Goal: Find specific page/section: Find specific page/section

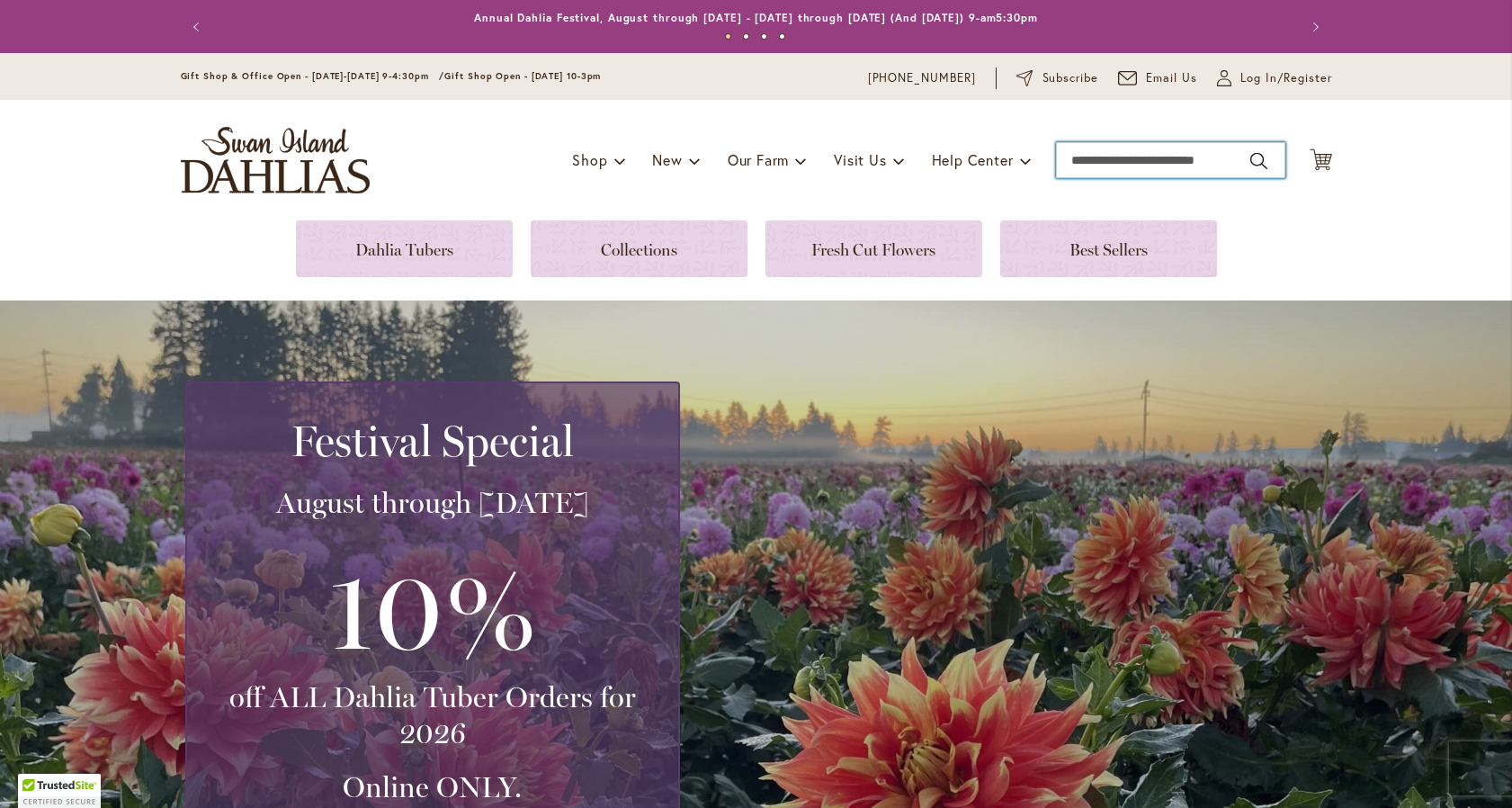
click at [1167, 164] on input "Search" at bounding box center [1171, 160] width 229 height 36
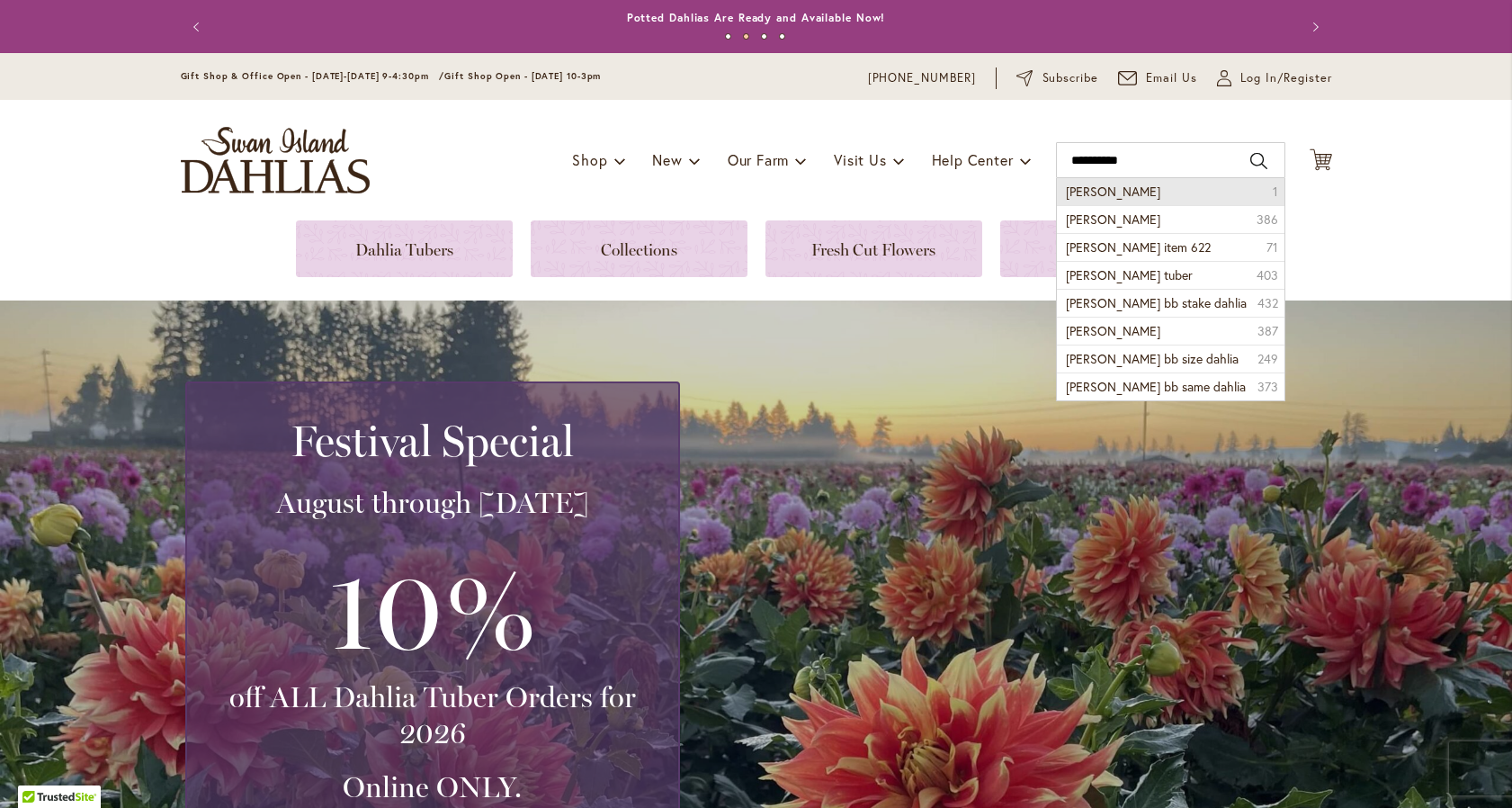
click at [1146, 196] on li "Andrew charles 1" at bounding box center [1171, 191] width 227 height 27
type input "**********"
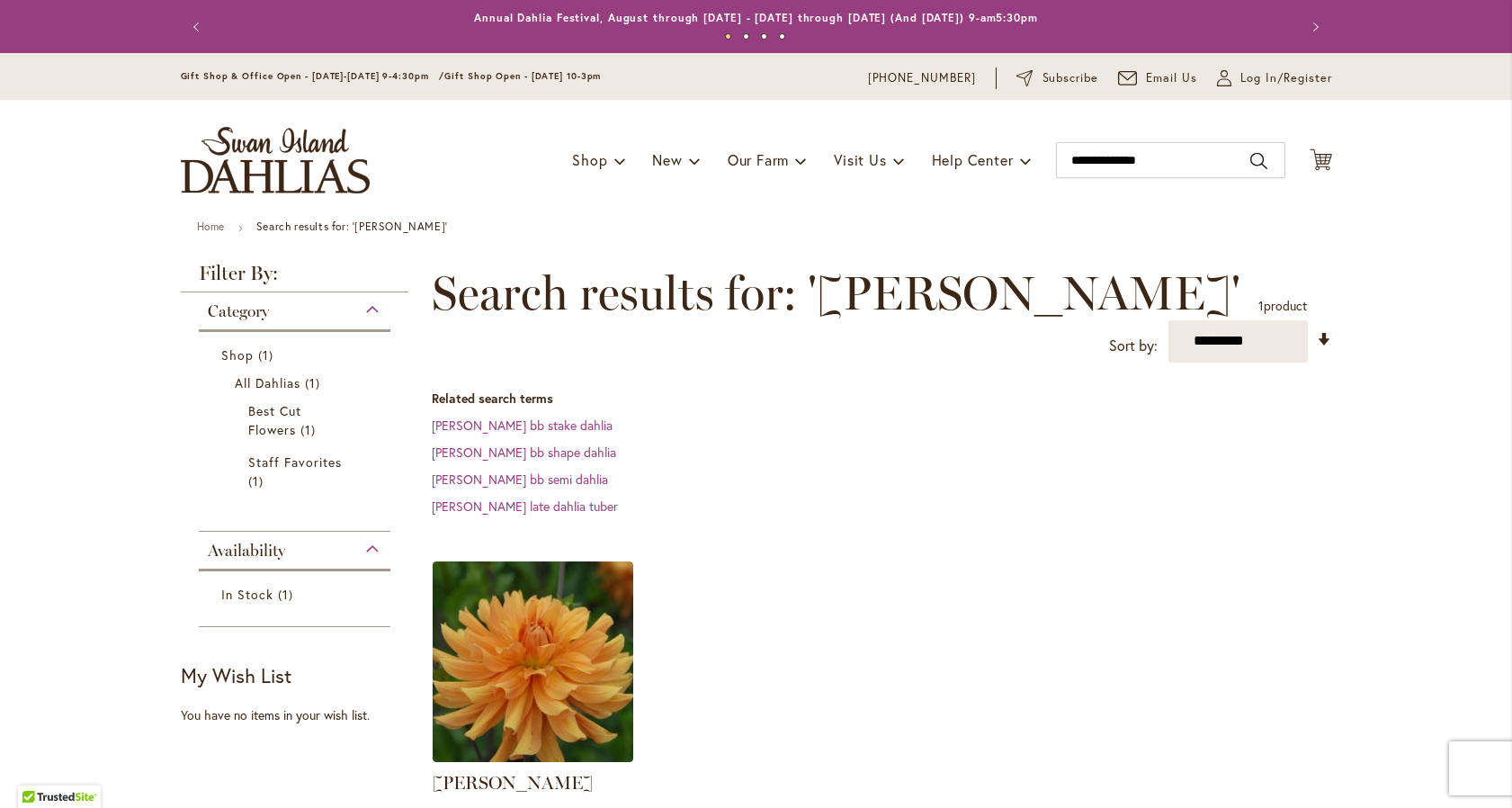
scroll to position [302, 0]
